Goal: Navigation & Orientation: Find specific page/section

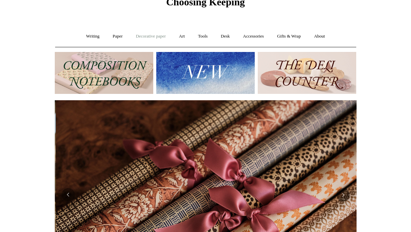
scroll to position [0, 603]
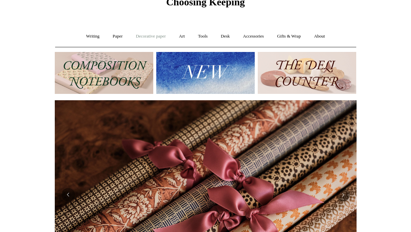
click at [149, 37] on link "Decorative paper +" at bounding box center [151, 37] width 42 height 18
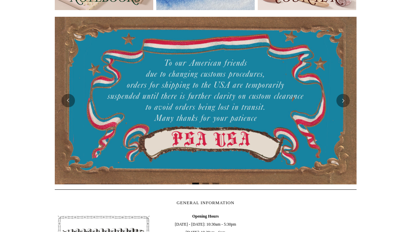
scroll to position [0, 0]
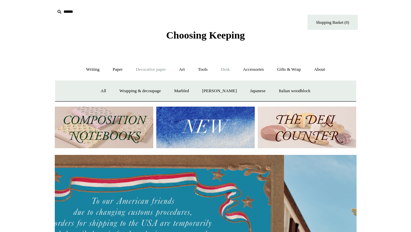
click at [225, 69] on link "Desk +" at bounding box center [225, 70] width 21 height 18
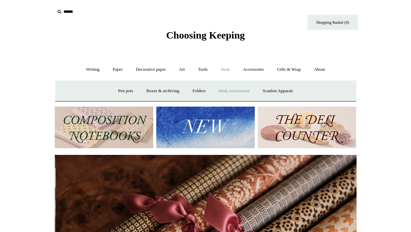
scroll to position [0, 603]
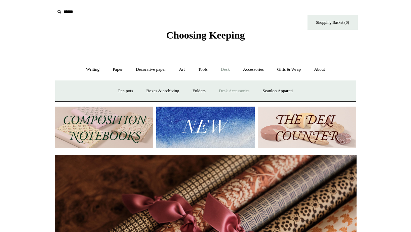
click at [229, 93] on link "Desk Accessories" at bounding box center [234, 91] width 43 height 18
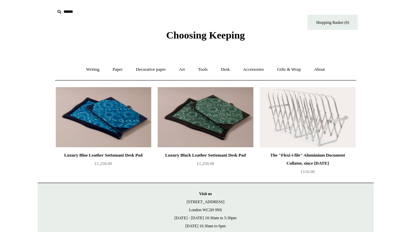
scroll to position [9, 0]
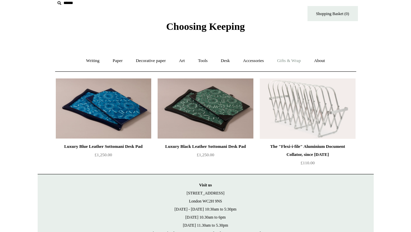
click at [298, 60] on link "Gifts & Wrap +" at bounding box center [289, 61] width 36 height 18
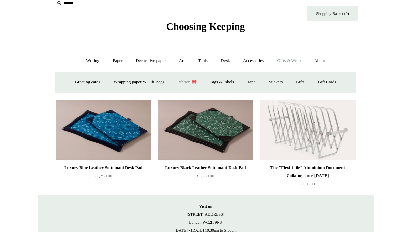
click at [186, 83] on link "Ribbon 🎀" at bounding box center [187, 83] width 32 height 18
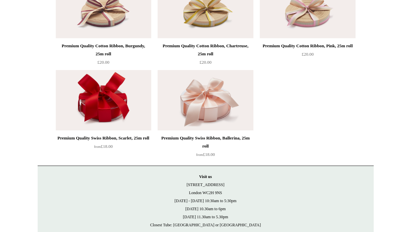
scroll to position [1256, 0]
